Goal: Find specific page/section: Find specific page/section

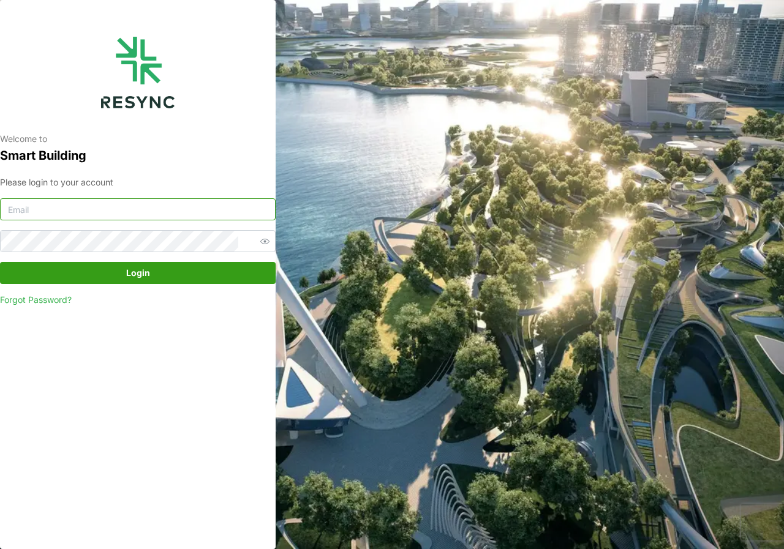
type input "adm.tech@th.knightfrank.com"
click at [129, 278] on span "Login" at bounding box center [138, 273] width 24 height 21
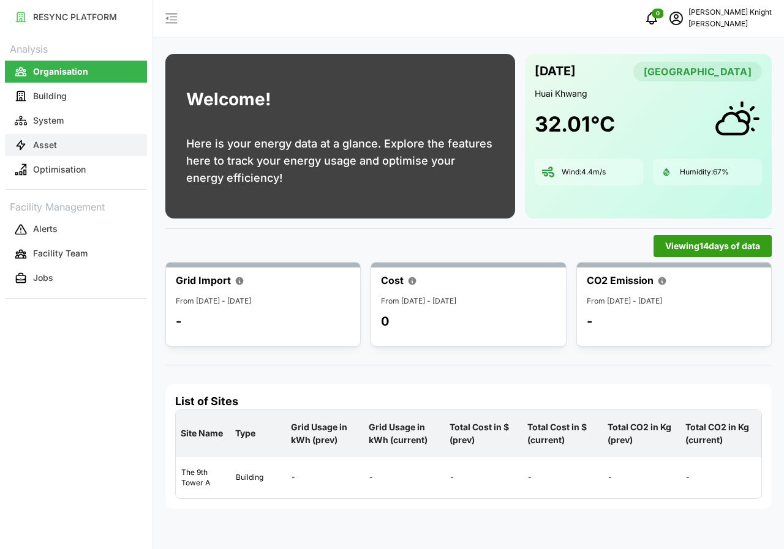
click at [62, 140] on button "Asset" at bounding box center [76, 145] width 142 height 22
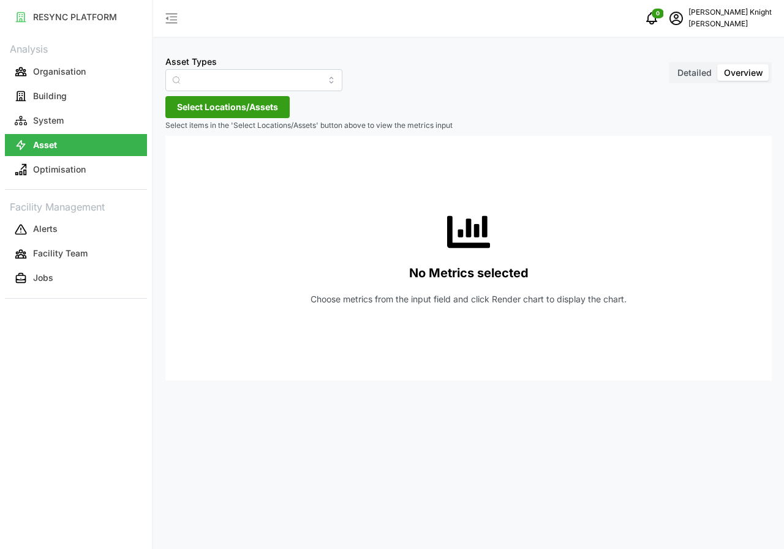
type input "Air Handling Unit"
click at [688, 76] on span "Detailed" at bounding box center [694, 72] width 34 height 10
click at [671, 64] on input "Detailed" at bounding box center [671, 64] width 0 height 0
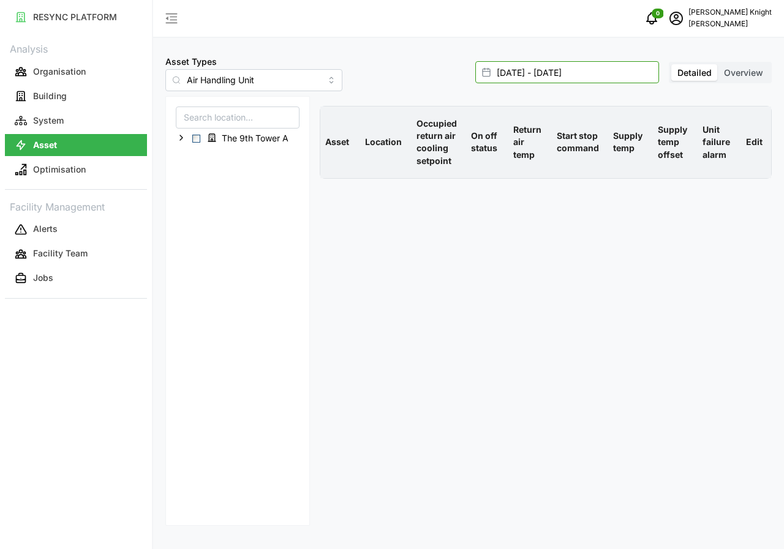
click at [508, 76] on input "[DATE] - [DATE]" at bounding box center [567, 72] width 184 height 22
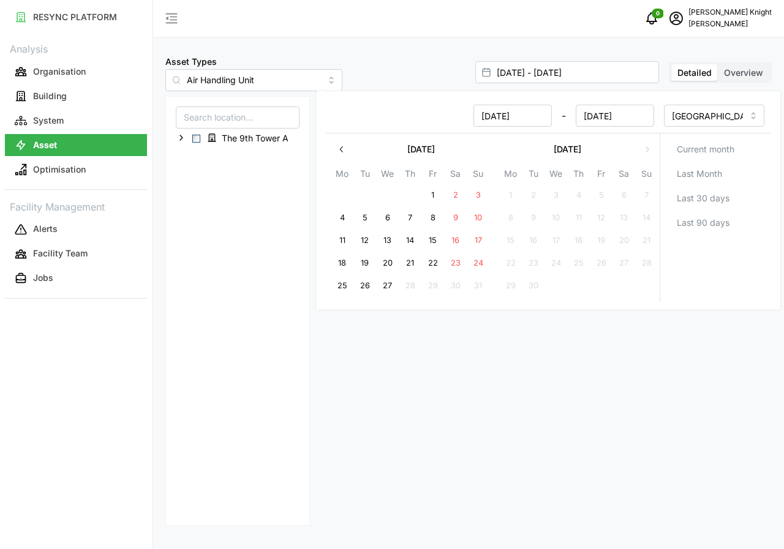
click at [389, 290] on button "27" at bounding box center [388, 286] width 22 height 22
type input "[DATE] - [DATE]"
type input "[DATE]"
click at [389, 290] on button "27" at bounding box center [388, 286] width 22 height 22
type input "[DATE] - [DATE]"
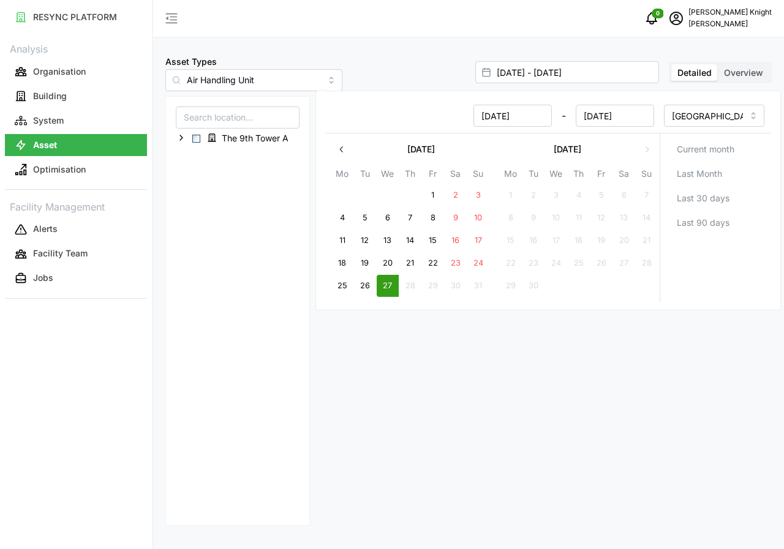
type input "[DATE]"
click at [389, 290] on button "27" at bounding box center [388, 286] width 22 height 22
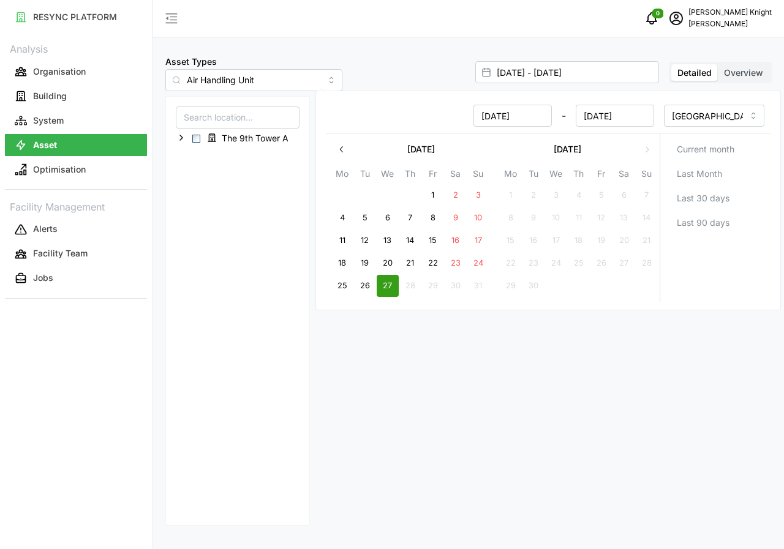
click at [222, 226] on div "The 9th Tower A" at bounding box center [237, 311] width 144 height 430
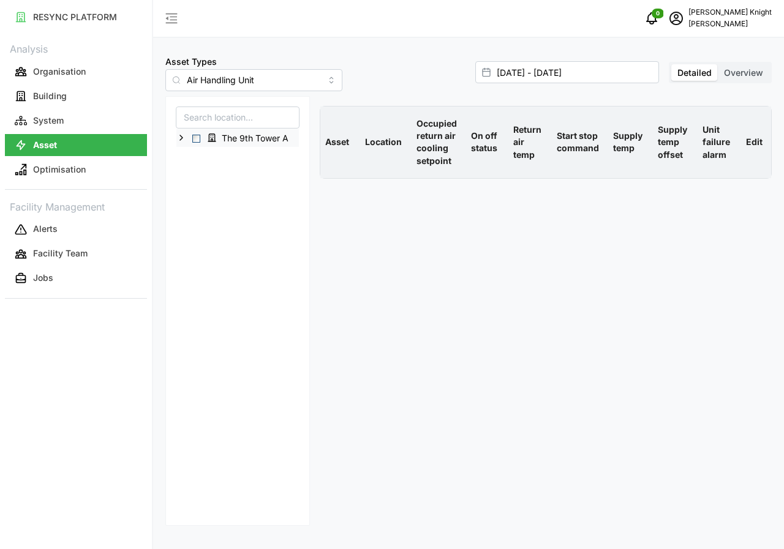
click at [196, 140] on span "Select The 9th Tower A" at bounding box center [196, 139] width 8 height 8
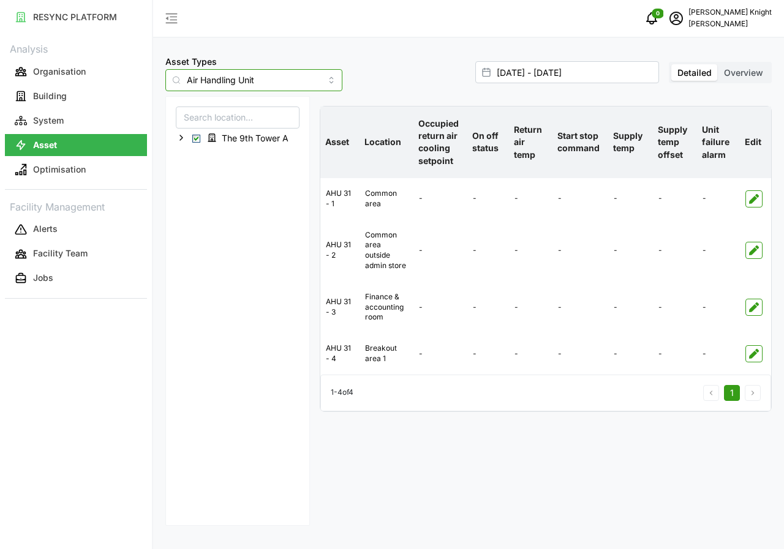
click at [313, 83] on input "Air Handling Unit" at bounding box center [253, 80] width 177 height 22
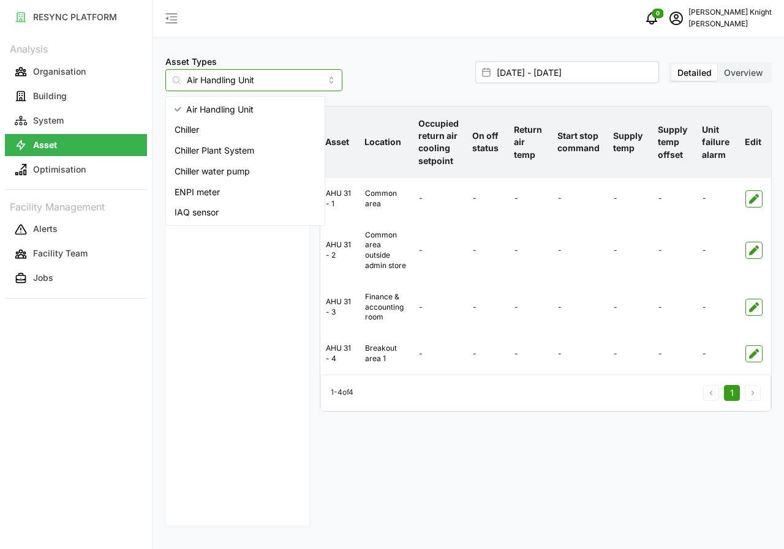
click at [313, 81] on input "Air Handling Unit" at bounding box center [253, 80] width 177 height 22
click at [310, 89] on input "Air Handling Unit" at bounding box center [253, 80] width 177 height 22
click at [224, 215] on div "IAQ sensor" at bounding box center [245, 212] width 154 height 21
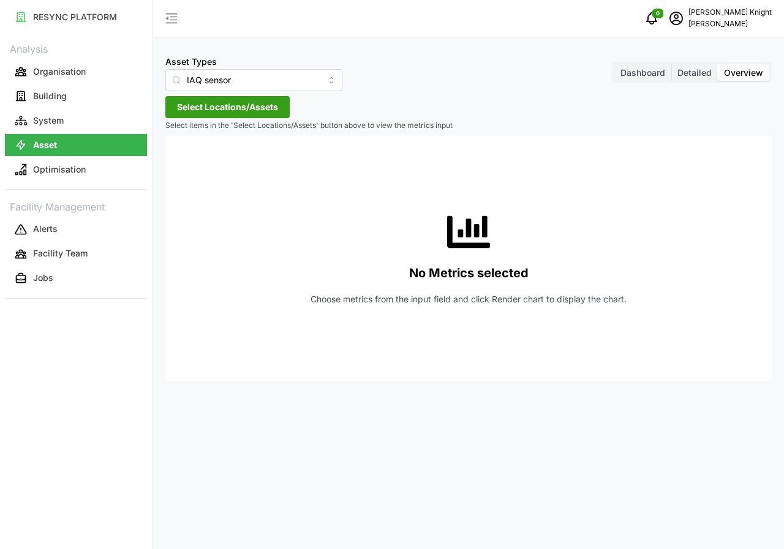
click at [697, 75] on span "Detailed" at bounding box center [694, 72] width 34 height 10
click at [671, 64] on input "Detailed" at bounding box center [671, 64] width 0 height 0
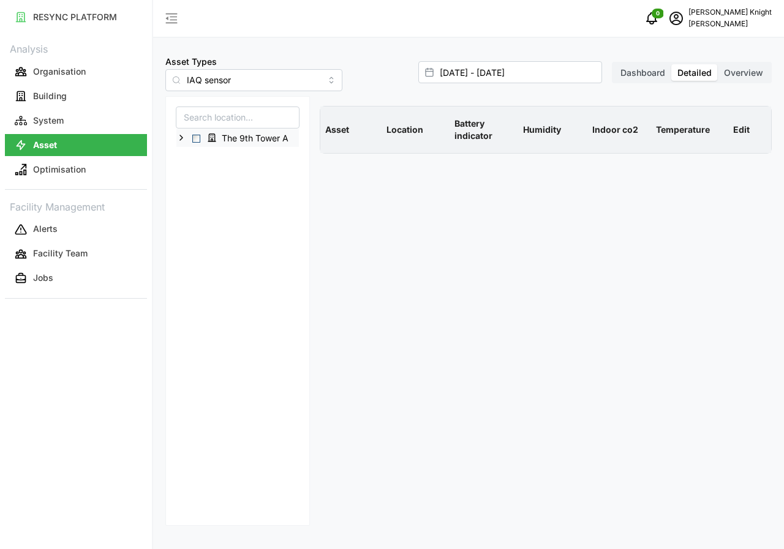
click at [193, 136] on span "Select The 9th Tower A" at bounding box center [196, 139] width 8 height 8
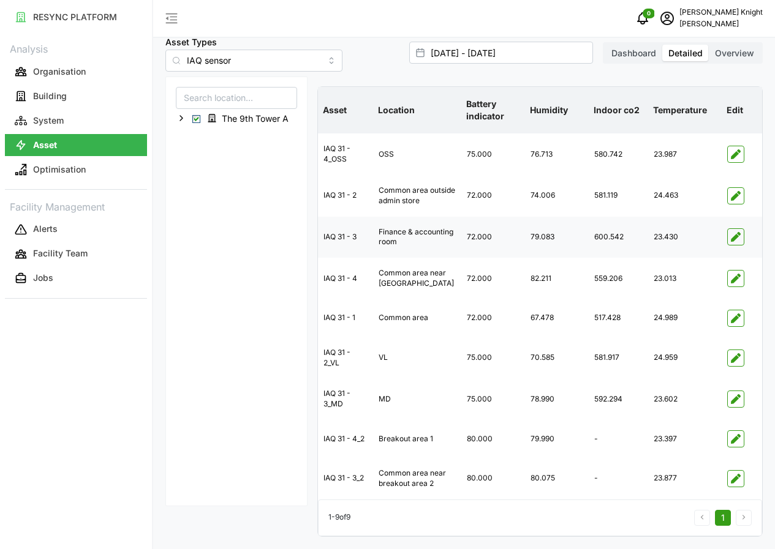
scroll to position [47, 0]
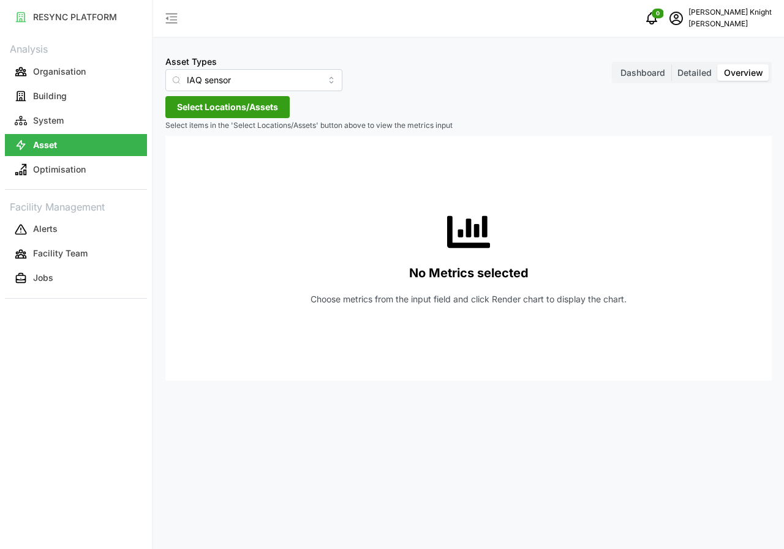
type input "Air Handling Unit"
